Goal: Transaction & Acquisition: Obtain resource

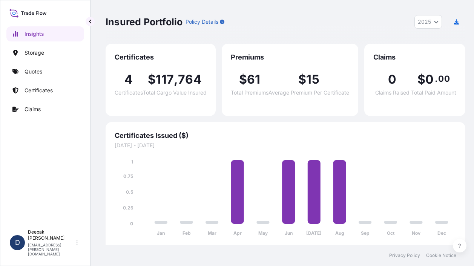
select select "2025"
click at [59, 89] on link "Certificates" at bounding box center [45, 90] width 78 height 15
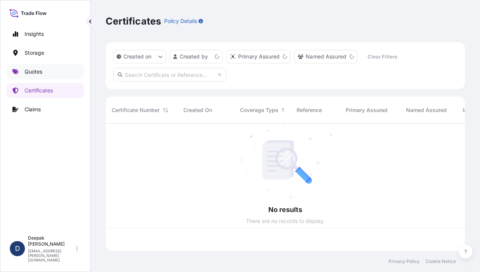
scroll to position [126, 353]
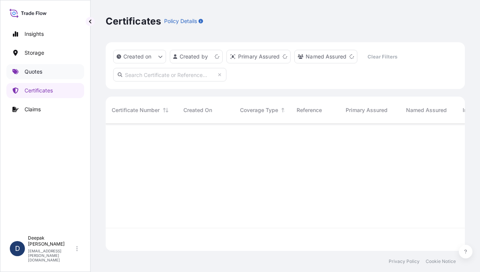
click at [40, 66] on link "Quotes" at bounding box center [45, 71] width 78 height 15
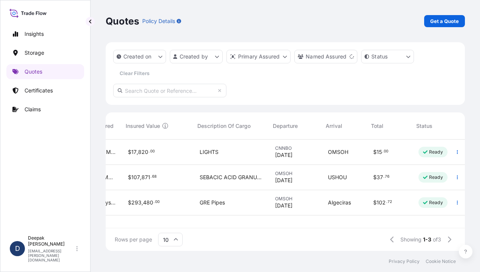
scroll to position [0, 300]
click at [459, 180] on button "button" at bounding box center [457, 177] width 12 height 12
click at [349, 177] on div "USHOU" at bounding box center [341, 178] width 33 height 8
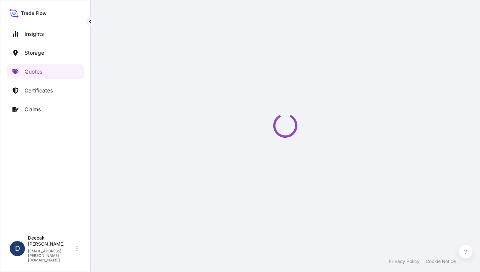
select select "Road / [GEOGRAPHIC_DATA]"
select select "Water"
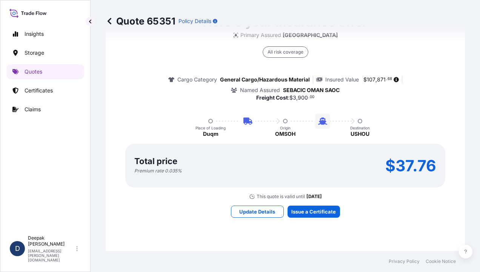
scroll to position [920, 0]
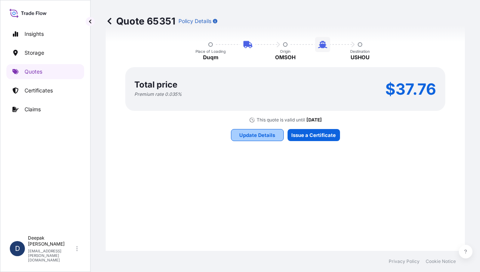
click at [266, 136] on p "Update Details" at bounding box center [257, 135] width 36 height 8
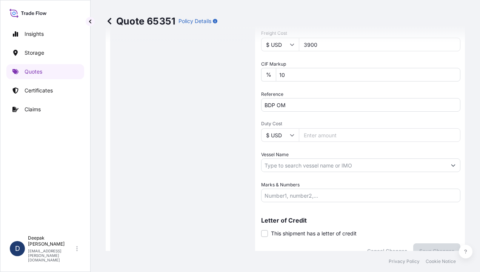
scroll to position [314, 0]
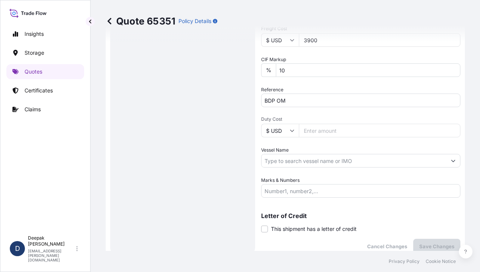
click at [360, 162] on input "Vessel Name" at bounding box center [354, 161] width 185 height 14
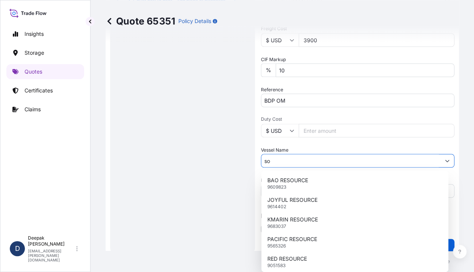
type input "s"
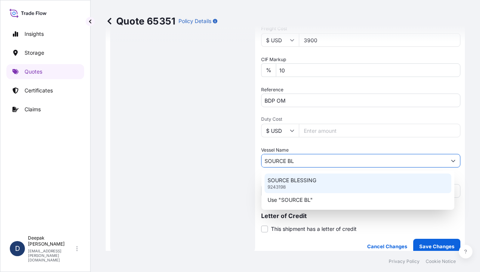
click at [366, 187] on div "SOURCE BLESSING 9243198" at bounding box center [358, 184] width 187 height 20
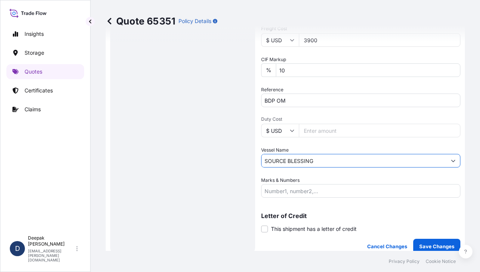
click at [333, 191] on input "Marks & Numbers" at bounding box center [360, 191] width 199 height 14
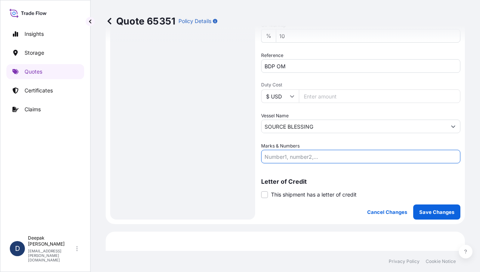
scroll to position [352, 0]
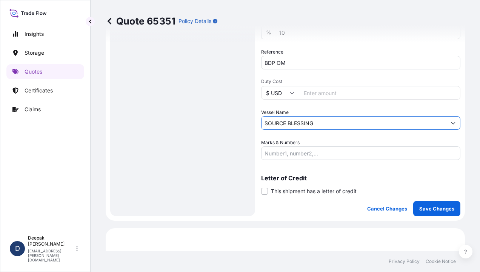
click at [348, 124] on input "SOURCE BLESSING" at bounding box center [354, 123] width 185 height 14
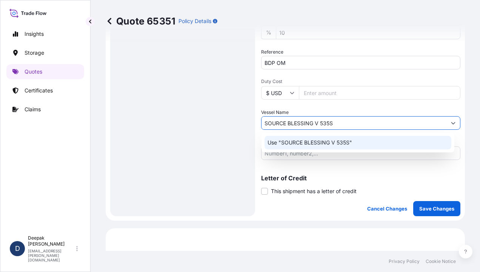
click at [350, 142] on p "Use "SOURCE BLESSING V 535S"" at bounding box center [310, 143] width 85 height 8
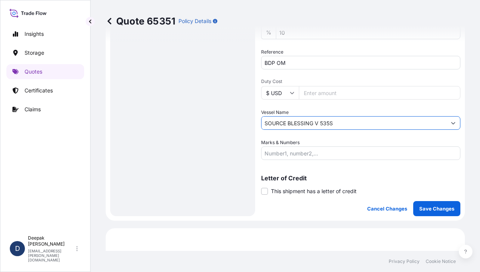
type input "SOURCE BLESSING V 535S"
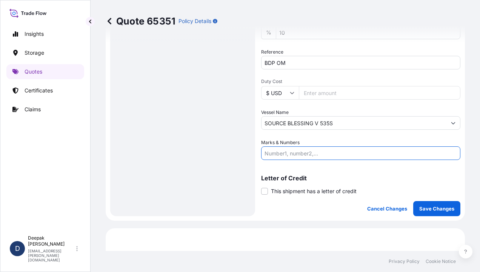
click at [350, 150] on input "Marks & Numbers" at bounding box center [360, 153] width 199 height 14
type input "SEBACIC ACID GRANULES"
click at [439, 211] on p "Save Changes" at bounding box center [436, 209] width 35 height 8
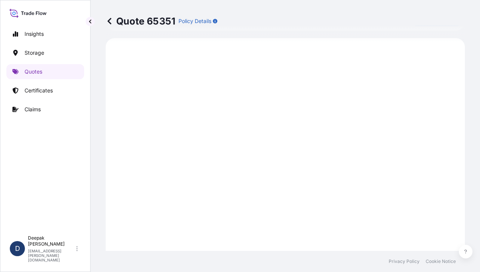
scroll to position [542, 0]
select select "Road / [GEOGRAPHIC_DATA]"
select select "Water"
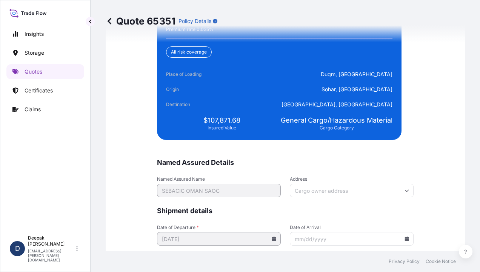
scroll to position [1819, 0]
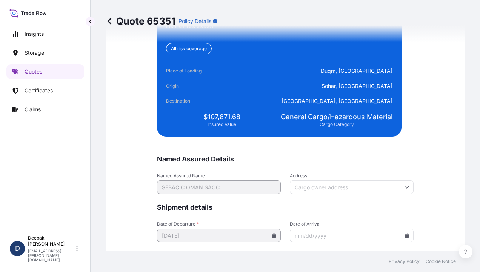
click at [341, 186] on input "Address" at bounding box center [352, 187] width 124 height 14
click at [371, 165] on form "Named Assured Details Named Assured Name SEBACIC OMAN SAOC Address Please type …" at bounding box center [285, 224] width 257 height 139
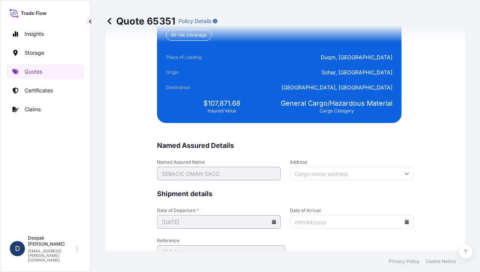
scroll to position [1871, 0]
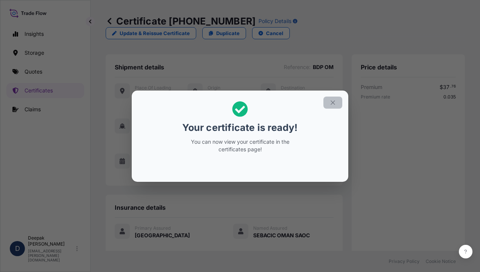
click at [338, 98] on button "button" at bounding box center [332, 103] width 19 height 12
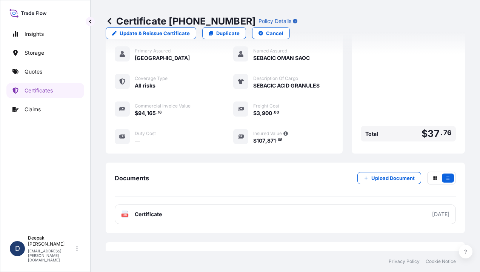
scroll to position [193, 0]
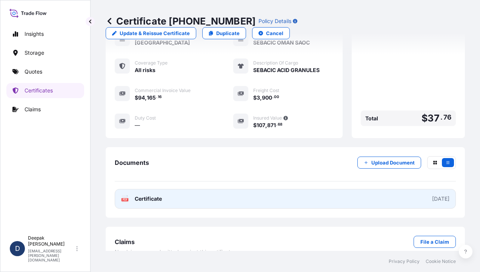
click at [237, 189] on link "PDF Certificate [DATE]" at bounding box center [285, 199] width 341 height 20
